Goal: Information Seeking & Learning: Learn about a topic

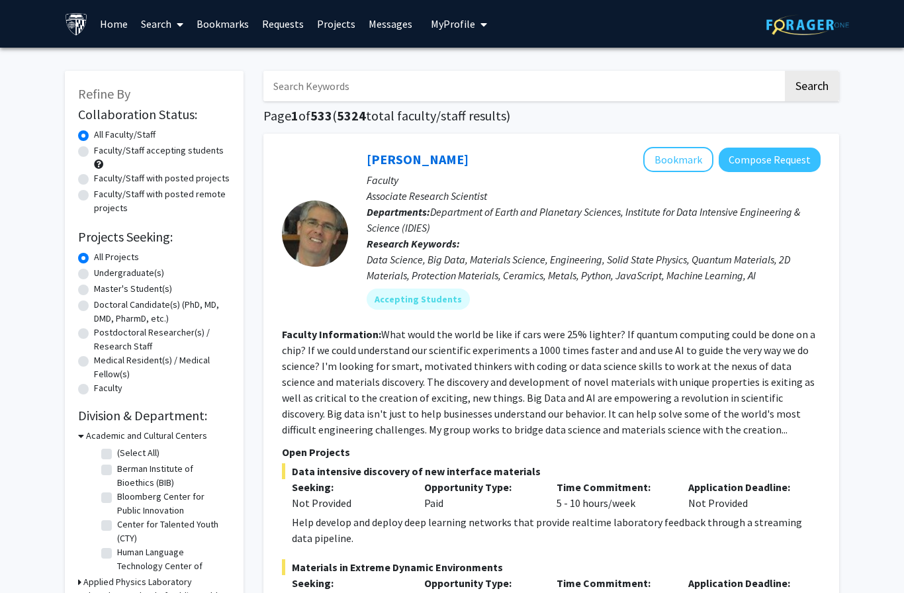
scroll to position [19, 0]
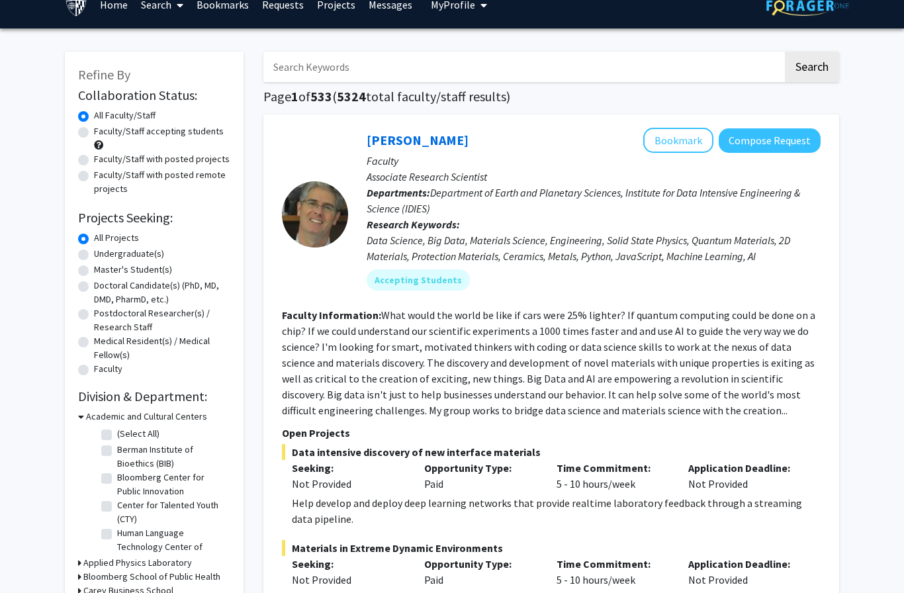
click at [94, 255] on label "Undergraduate(s)" at bounding box center [129, 254] width 70 height 14
click at [94, 255] on input "Undergraduate(s)" at bounding box center [98, 251] width 9 height 9
radio input "true"
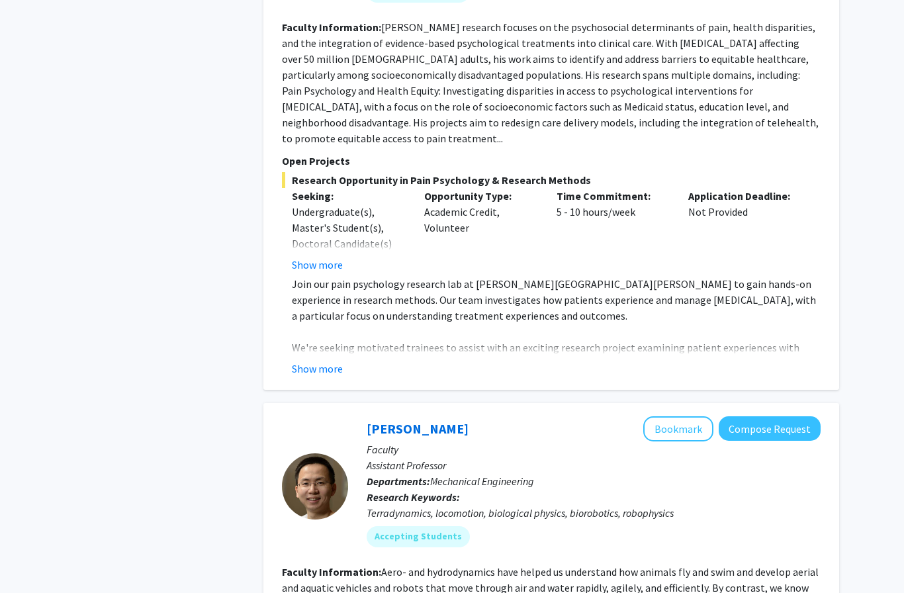
scroll to position [3745, 0]
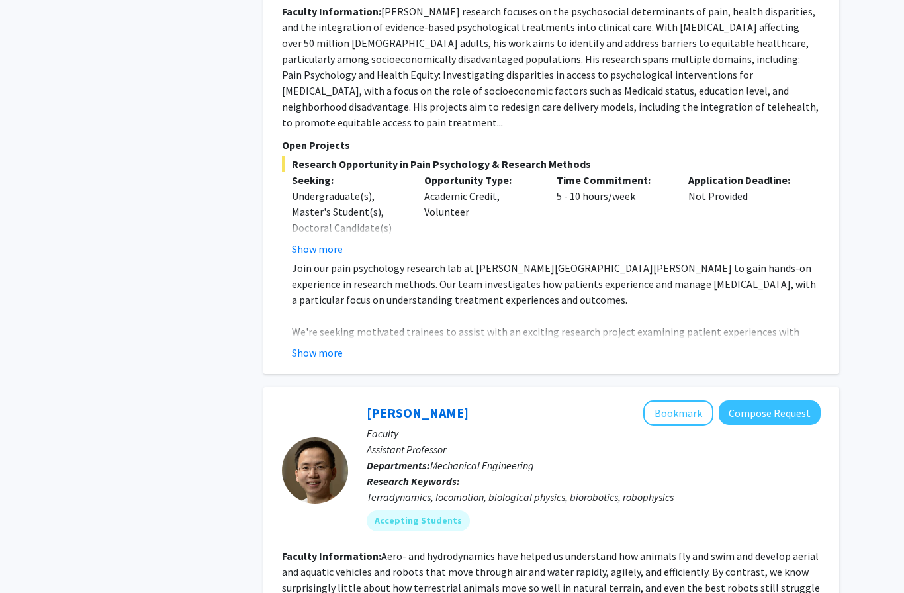
click at [340, 345] on button "Show more" at bounding box center [317, 353] width 51 height 16
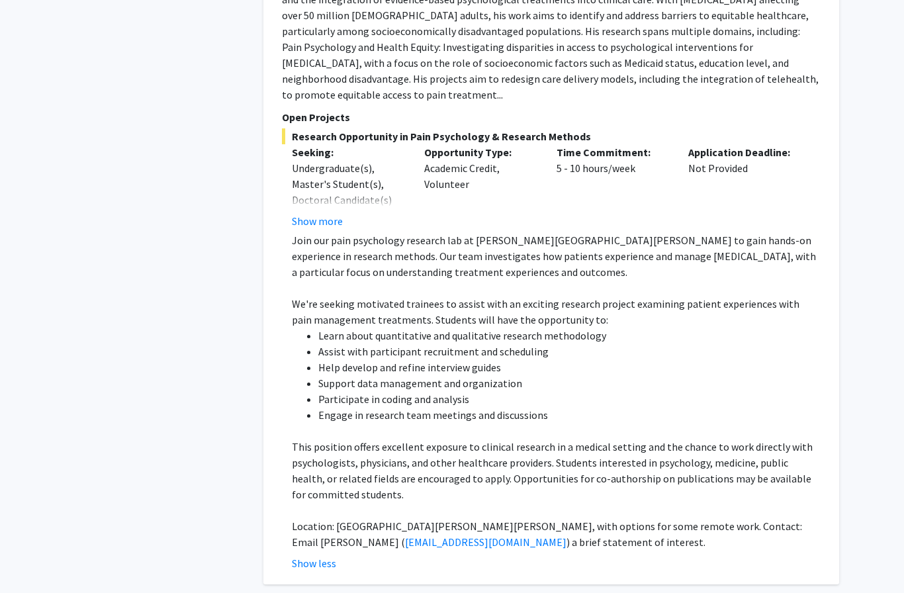
scroll to position [3773, 0]
click at [813, 280] on p at bounding box center [556, 288] width 529 height 16
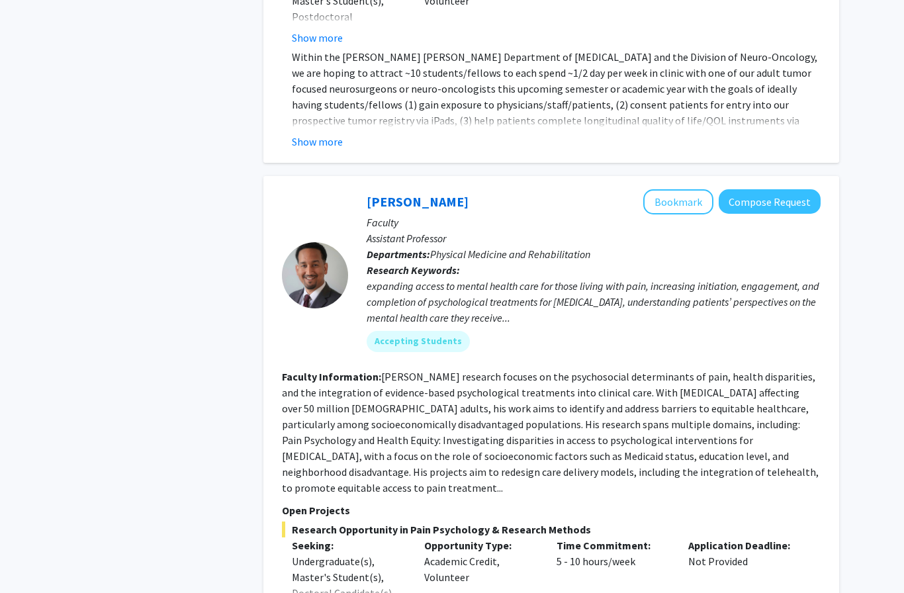
scroll to position [3381, 0]
click at [682, 189] on button "Bookmark" at bounding box center [678, 201] width 70 height 25
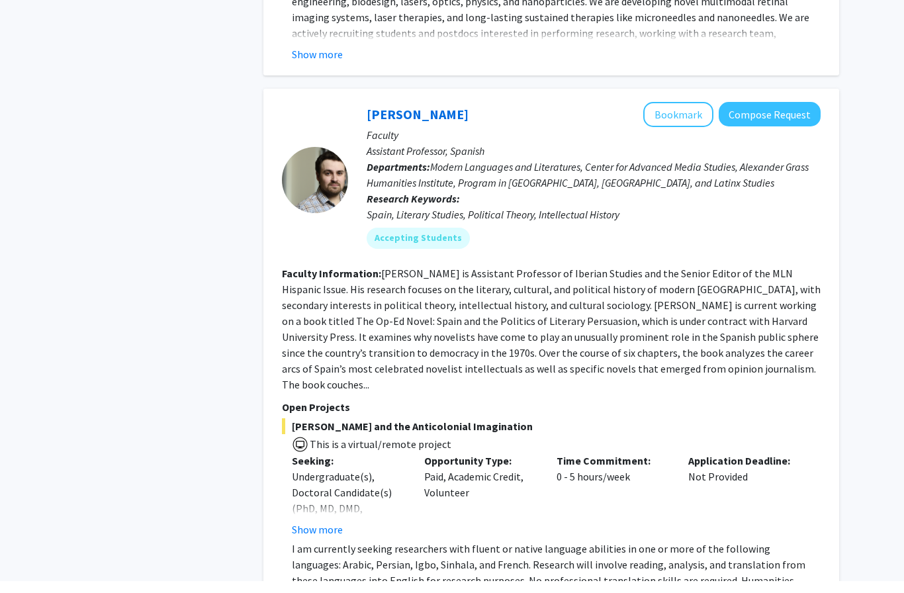
scroll to position [5894, 0]
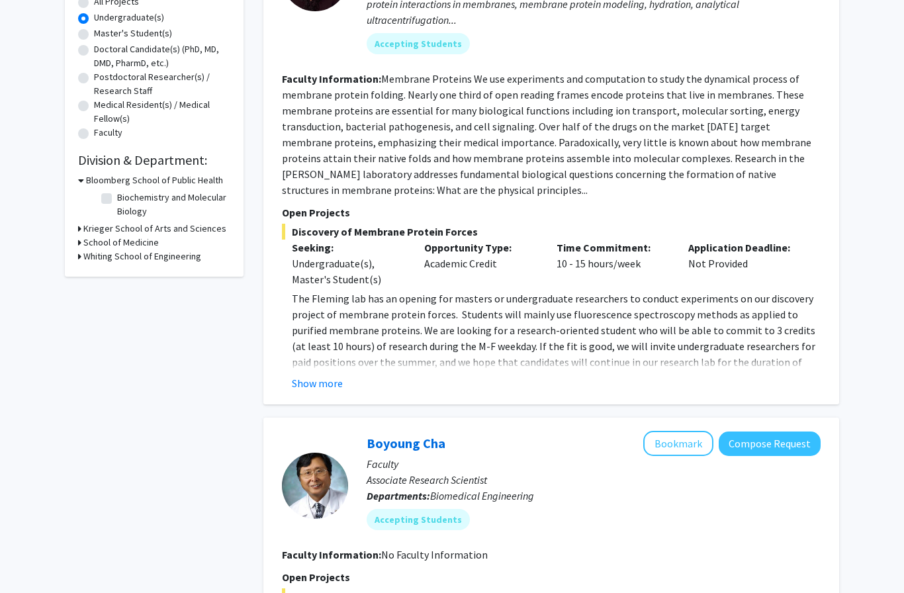
scroll to position [259, 0]
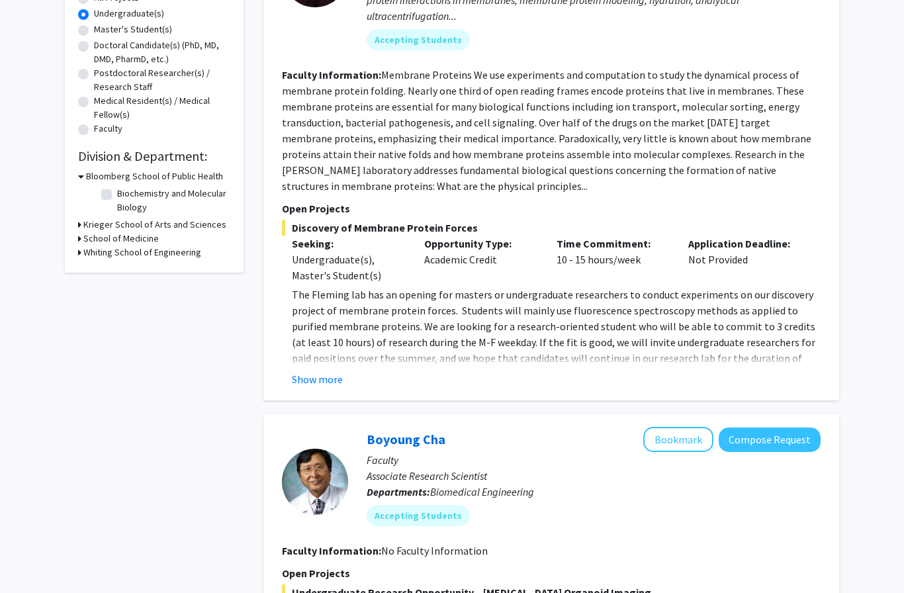
click at [331, 384] on button "Show more" at bounding box center [317, 380] width 51 height 16
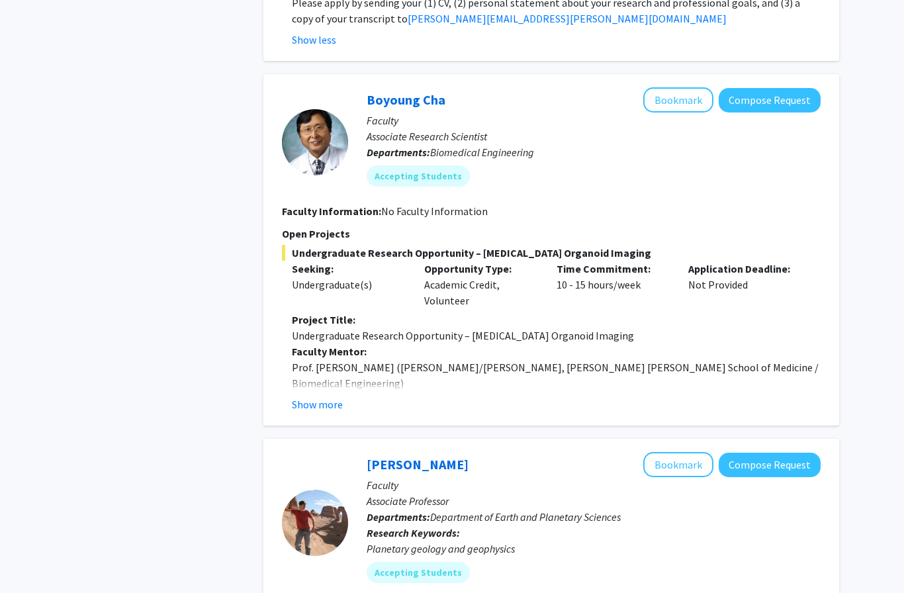
scroll to position [774, 0]
click at [337, 402] on div "[PERSON_NAME] Bookmark Compose Request Faculty Associate Research Scientist Dep…" at bounding box center [551, 249] width 576 height 351
click at [335, 396] on button "Show more" at bounding box center [317, 404] width 51 height 16
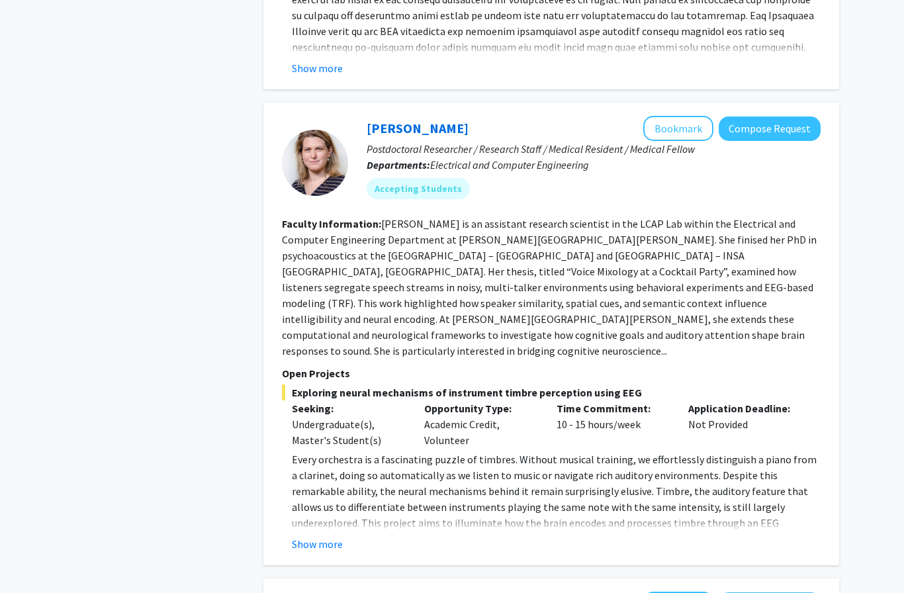
scroll to position [2029, 0]
click at [811, 385] on div "Exploring neural mechanisms of instrument timbre perception using EEG Seeking: …" at bounding box center [551, 468] width 539 height 167
click at [336, 537] on button "Show more" at bounding box center [317, 545] width 51 height 16
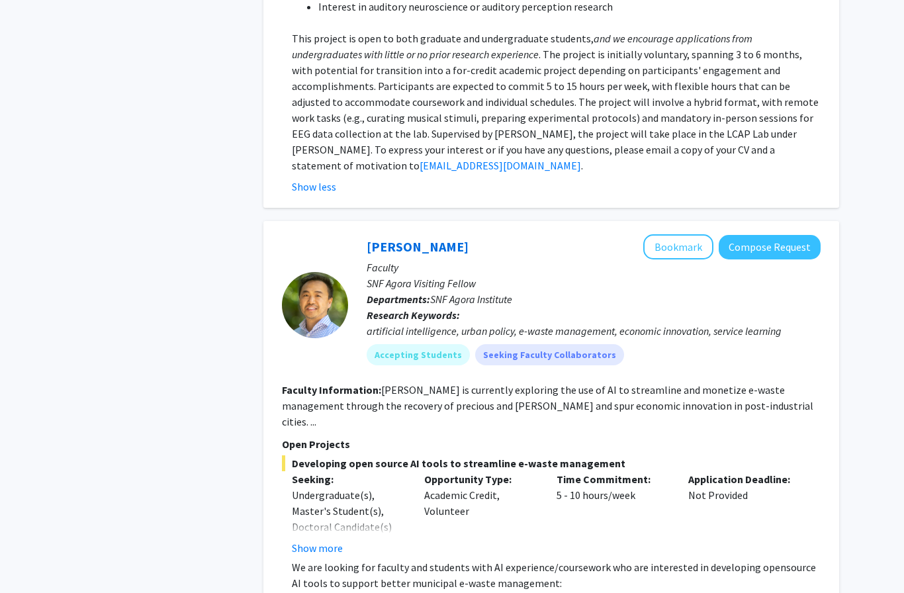
scroll to position [2812, 0]
